Goal: Navigation & Orientation: Find specific page/section

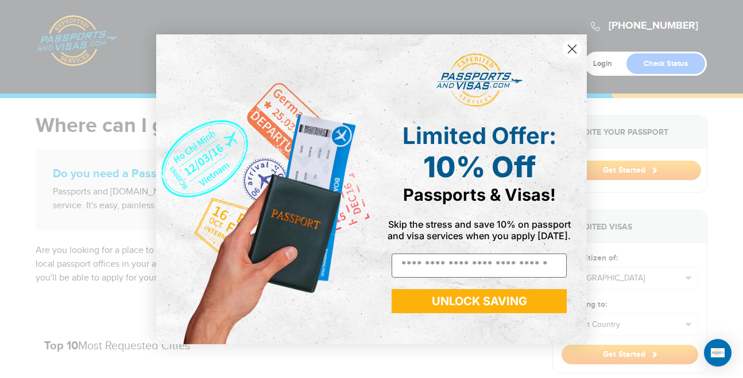
click at [568, 49] on circle "Close dialog" at bounding box center [572, 48] width 19 height 19
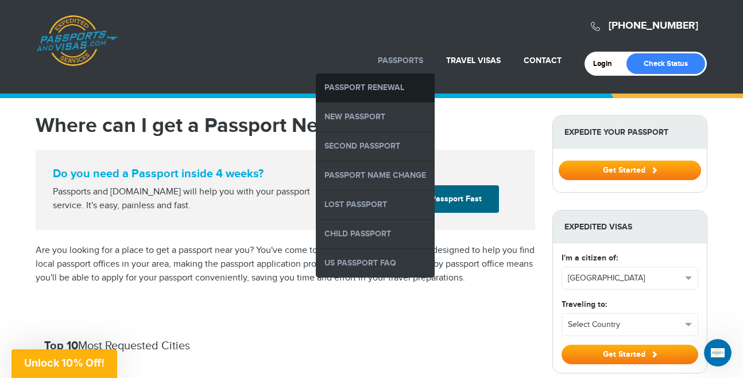
click at [353, 91] on link "Passport Renewal" at bounding box center [375, 88] width 119 height 29
